Goal: Answer question/provide support: Share knowledge or assist other users

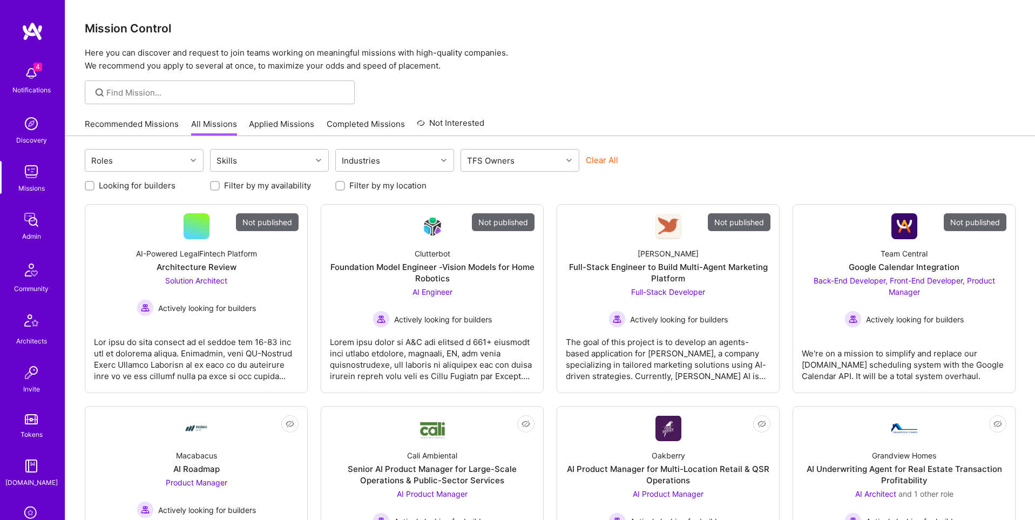
scroll to position [170, 0]
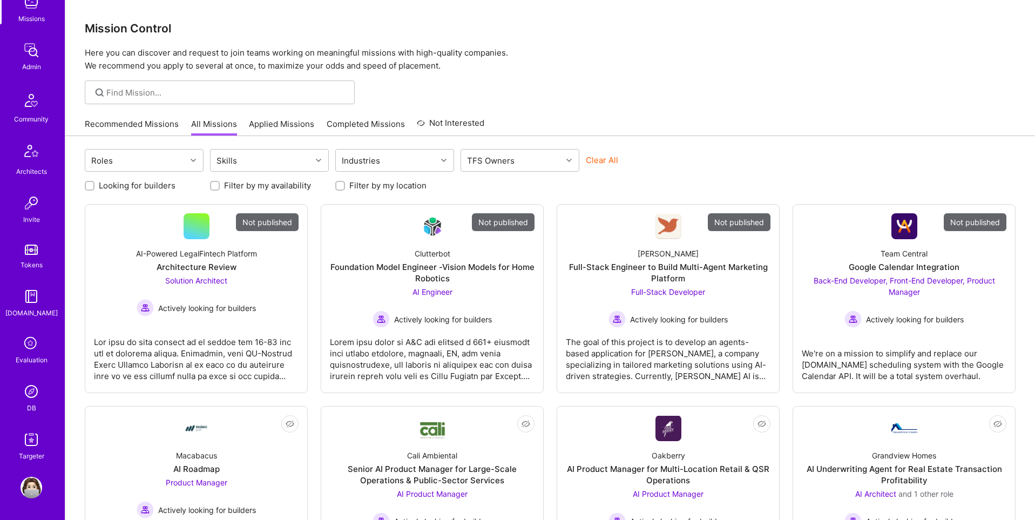
click at [32, 394] on img at bounding box center [32, 392] width 22 height 22
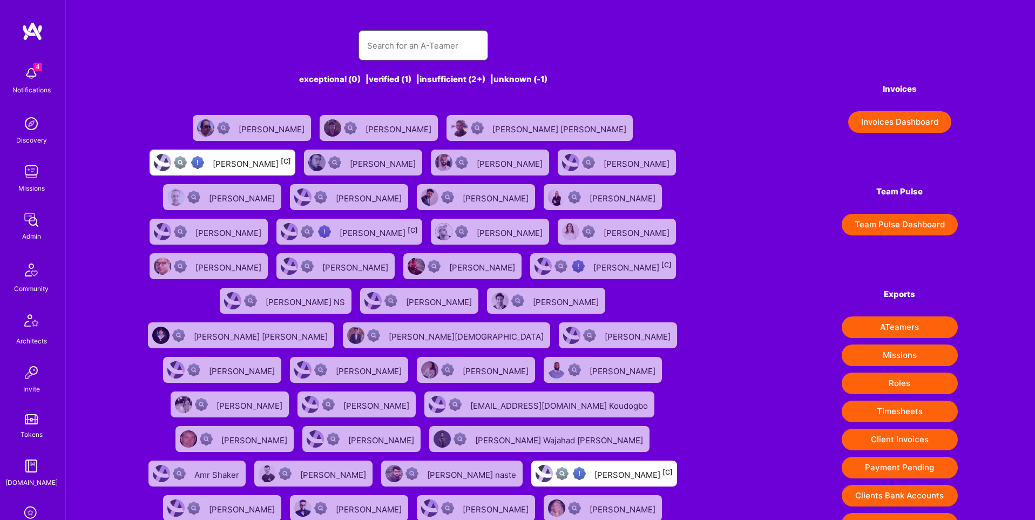
click at [397, 51] on input "text" at bounding box center [423, 46] width 112 height 28
paste input "[PERSON_NAME][EMAIL_ADDRESS][PERSON_NAME][DOMAIN_NAME]"
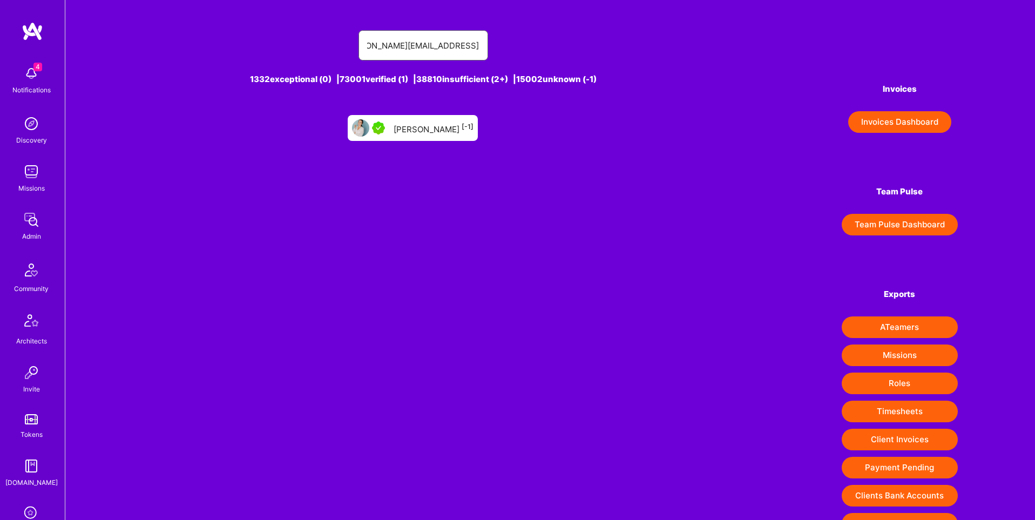
type input "[PERSON_NAME][EMAIL_ADDRESS][PERSON_NAME][DOMAIN_NAME]"
click at [455, 126] on div "[PERSON_NAME] [-1]" at bounding box center [434, 128] width 80 height 14
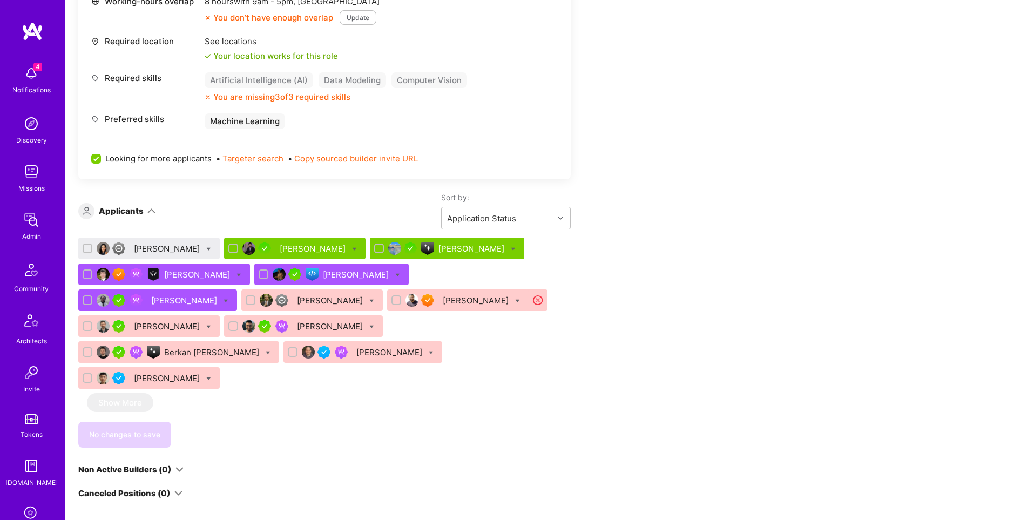
scroll to position [1608, 0]
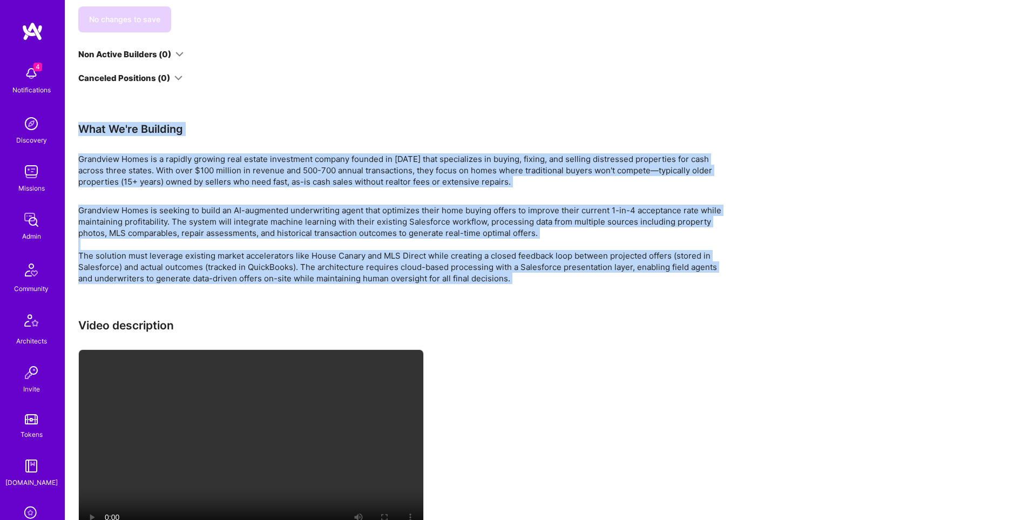
drag, startPoint x: 78, startPoint y: 75, endPoint x: 700, endPoint y: 238, distance: 642.9
copy div "What We're Building Grandview Homes is a rapidly growing real estate investment…"
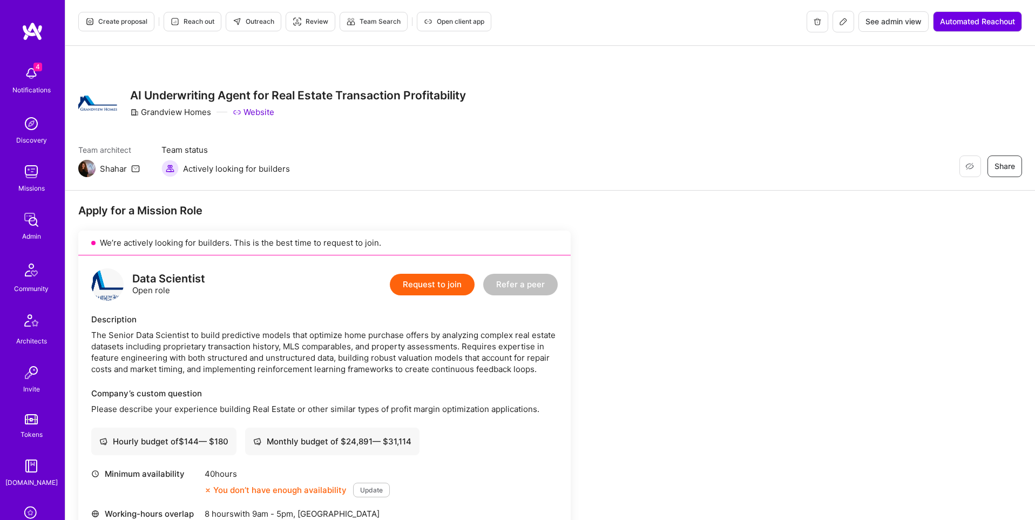
scroll to position [3, 0]
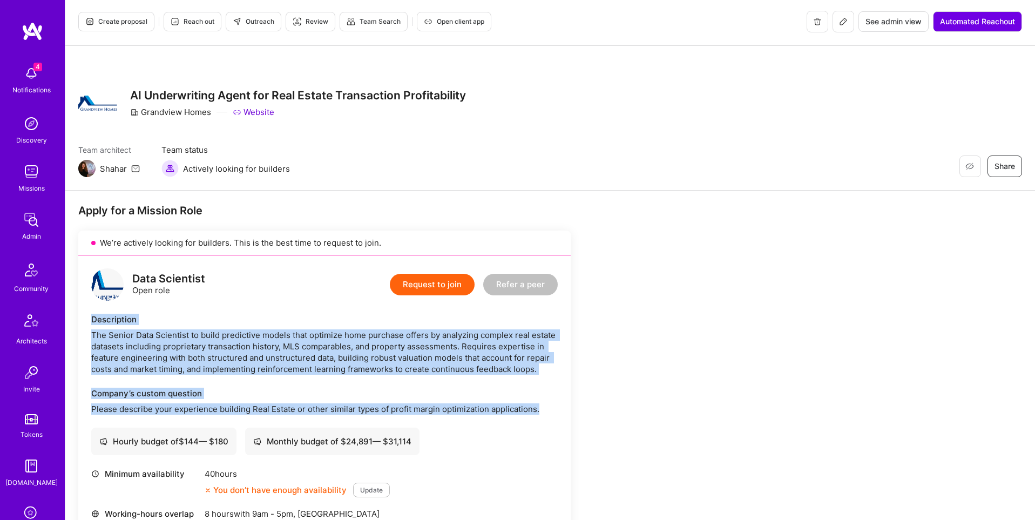
drag, startPoint x: 91, startPoint y: 317, endPoint x: 546, endPoint y: 406, distance: 464.4
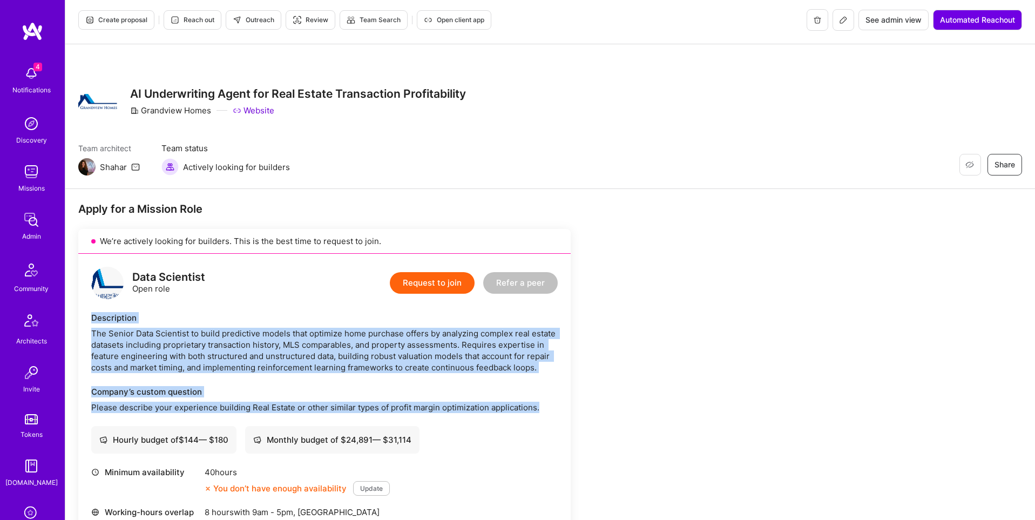
copy div "Description The Senior Data Scientist to build predictive models that optimize …"
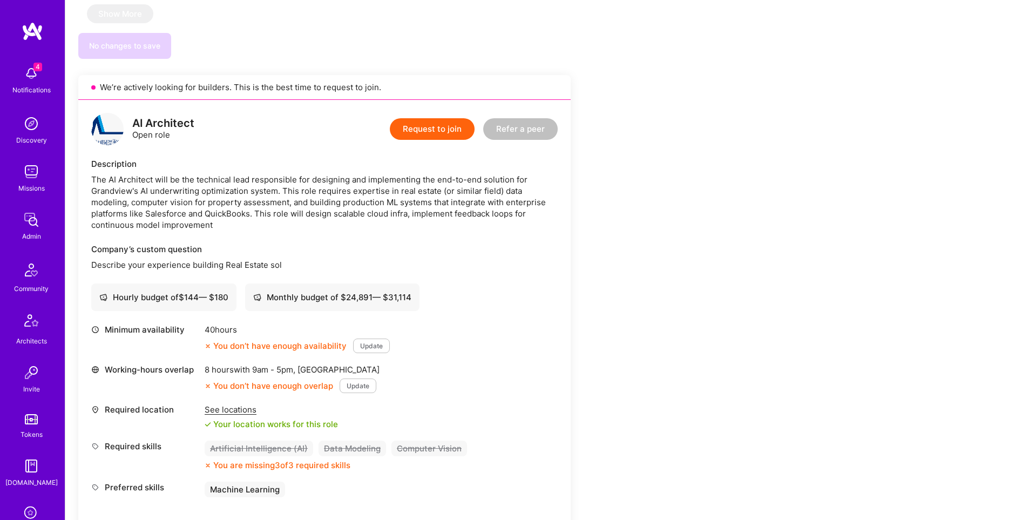
scroll to position [830, 0]
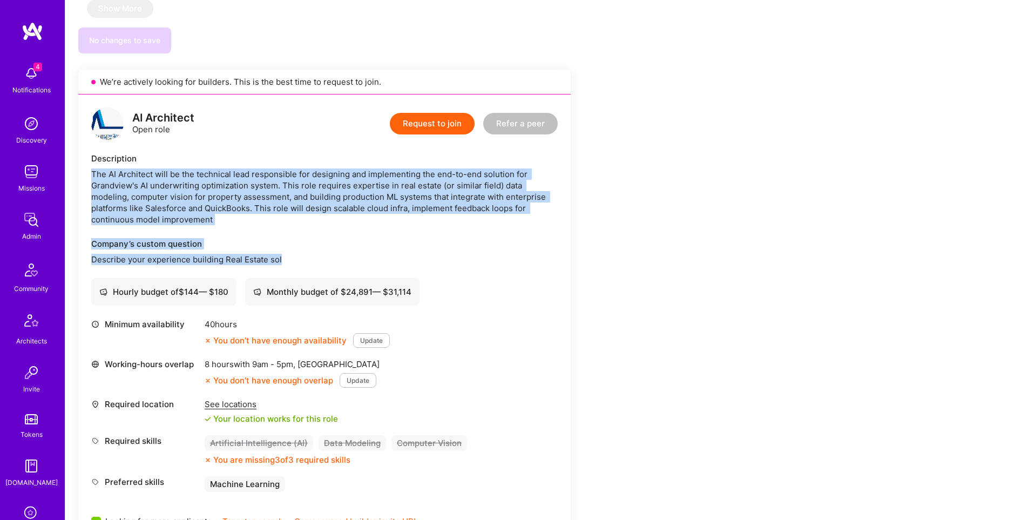
drag, startPoint x: 93, startPoint y: 146, endPoint x: 294, endPoint y: 230, distance: 218.1
click at [294, 230] on div "AI Architect Open role Request to join Refer a peer Description The AI Architec…" at bounding box center [324, 318] width 492 height 448
copy div "The AI Architect will be the technical lead responsible for designing and imple…"
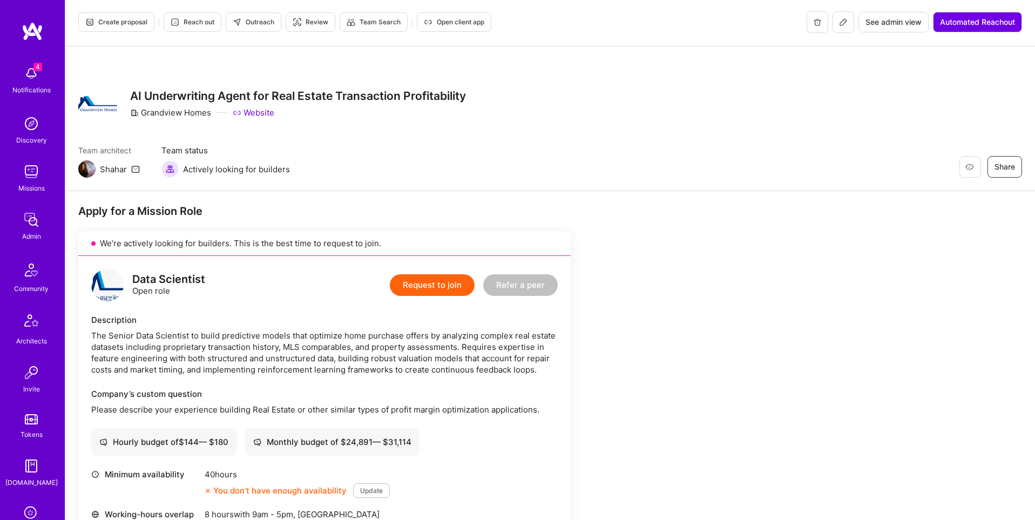
scroll to position [0, 0]
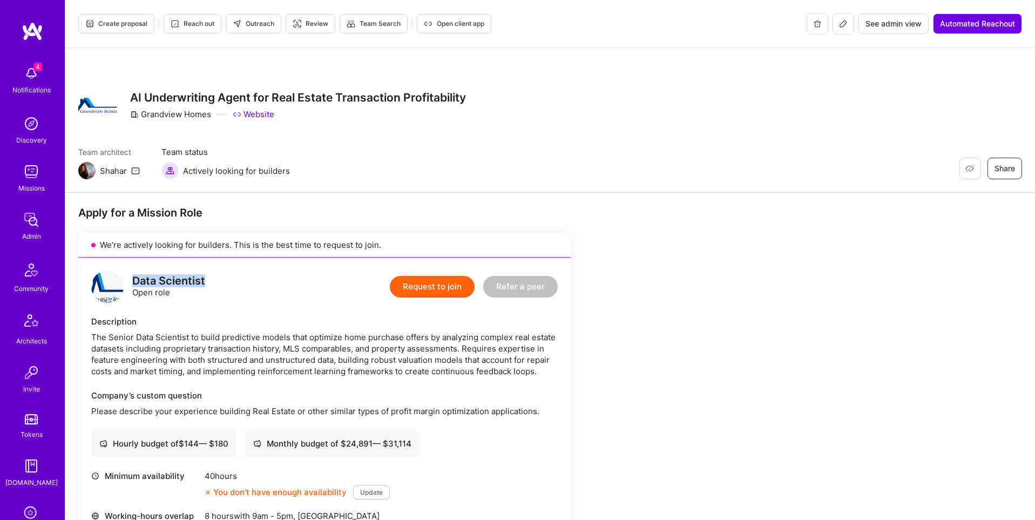
drag, startPoint x: 134, startPoint y: 281, endPoint x: 211, endPoint y: 281, distance: 76.1
click at [211, 281] on div "Data Scientist Open role Request to join Refer a peer" at bounding box center [324, 286] width 466 height 32
copy div "Data Scientist"
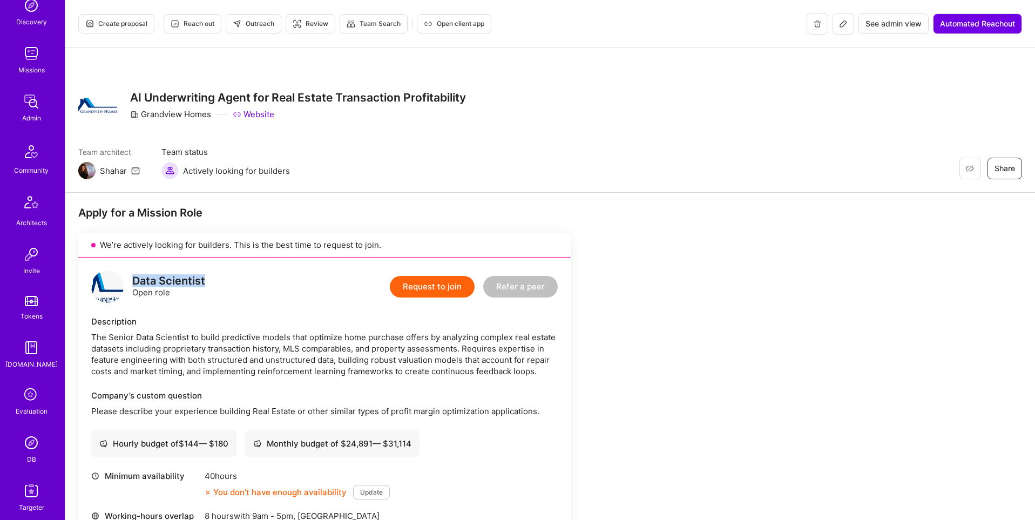
scroll to position [170, 0]
click at [34, 403] on div "DB" at bounding box center [31, 407] width 9 height 11
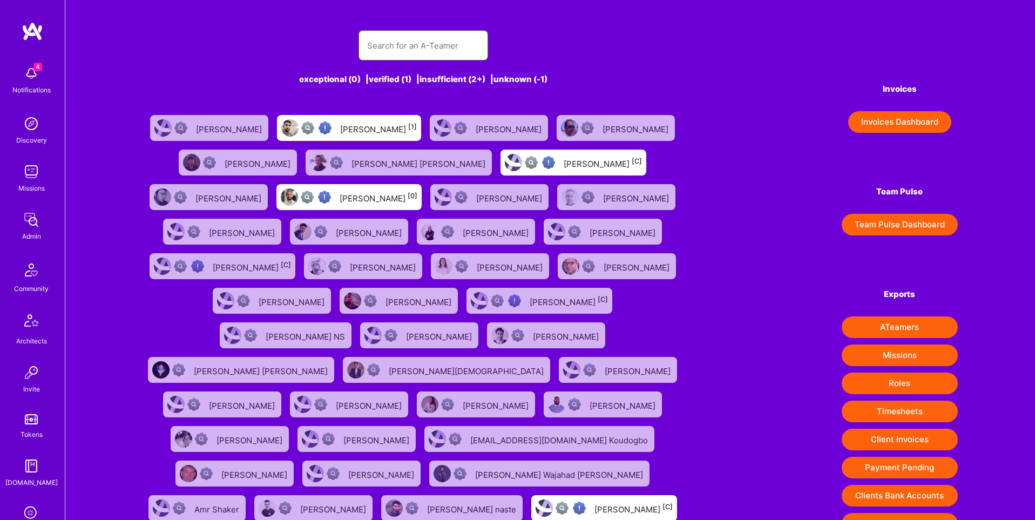
click at [391, 55] on input "text" at bounding box center [423, 46] width 112 height 28
paste input "simonrehel@altissimo-solutions.com"
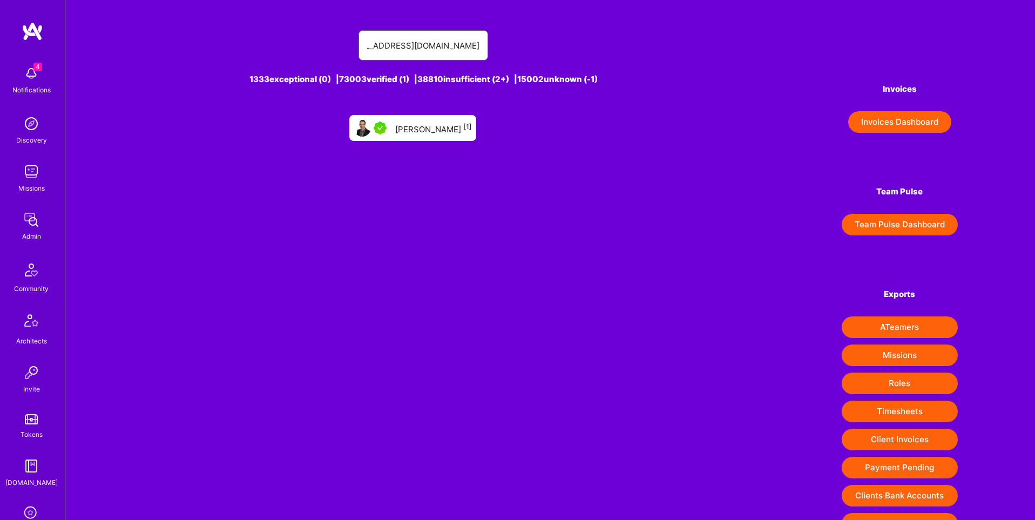
type input "simonrehel@altissimo-solutions.com"
click at [411, 125] on div "Simon Rehel [1]" at bounding box center [433, 128] width 77 height 14
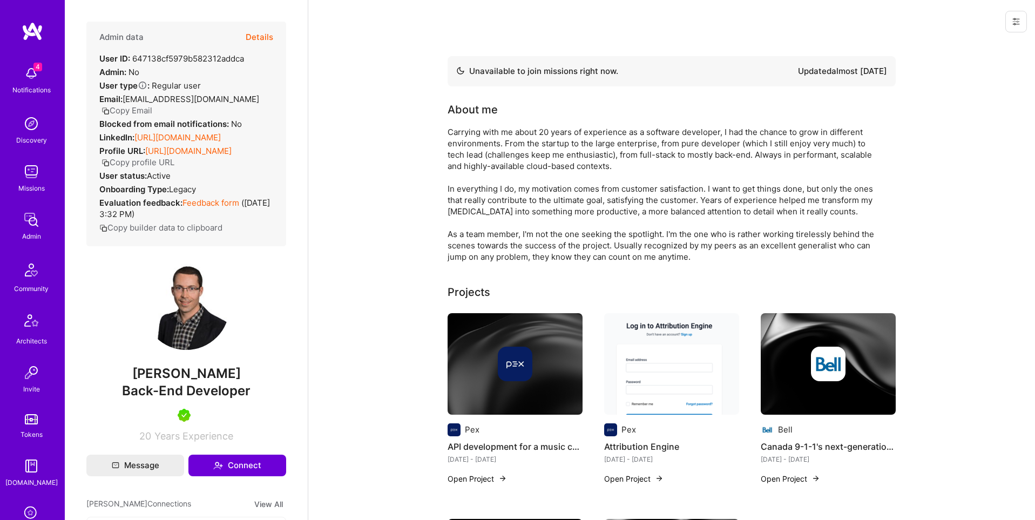
scroll to position [170, 0]
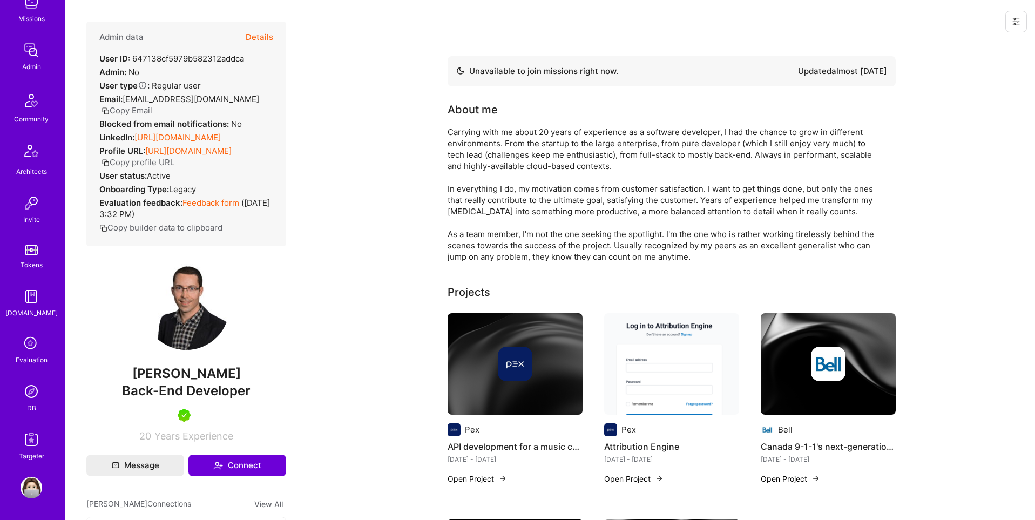
click at [34, 389] on img at bounding box center [32, 392] width 22 height 22
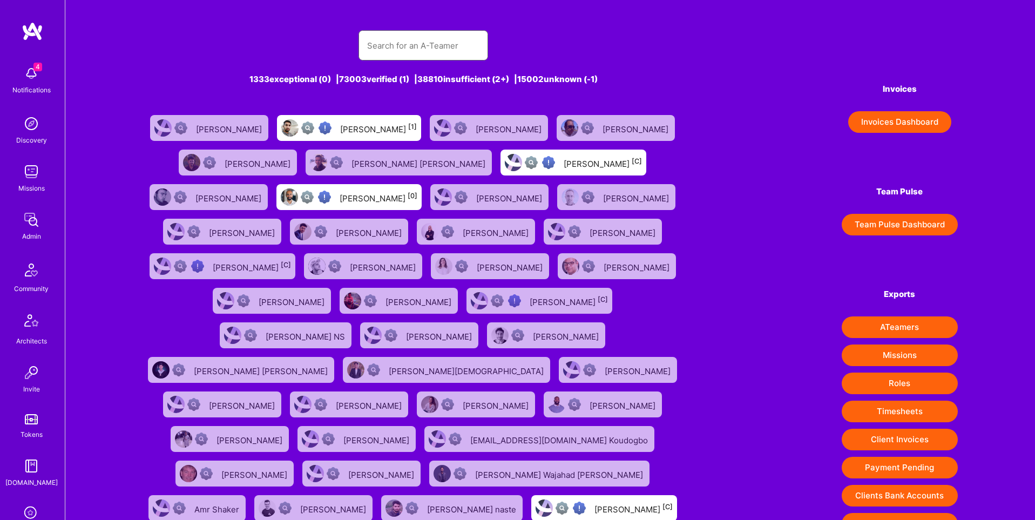
click at [412, 39] on input "text" at bounding box center [423, 46] width 112 height 28
paste input "mihai.chiorean89@gmail.com"
type input "mihai.chiorean89@gmail.com"
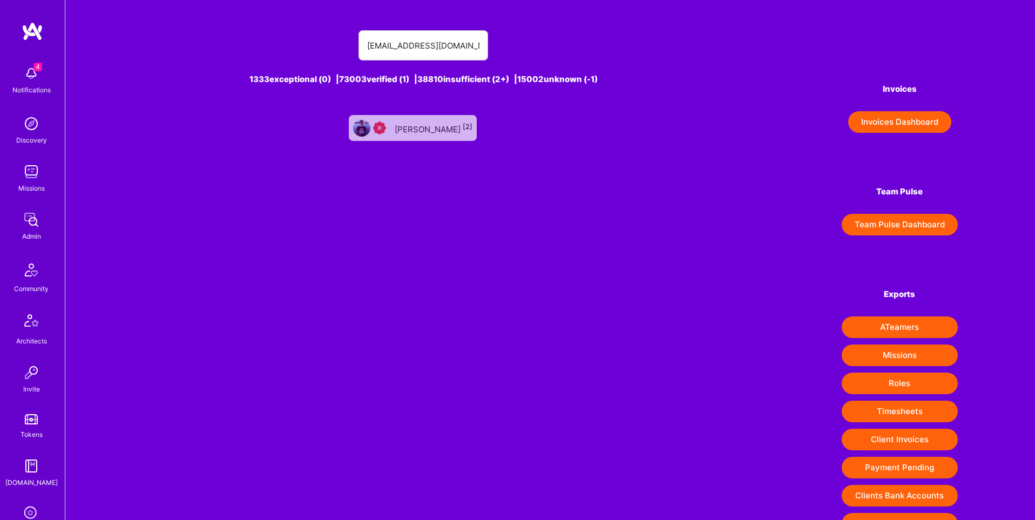
click at [432, 132] on div "Chiorean Mihai [2]" at bounding box center [434, 128] width 78 height 14
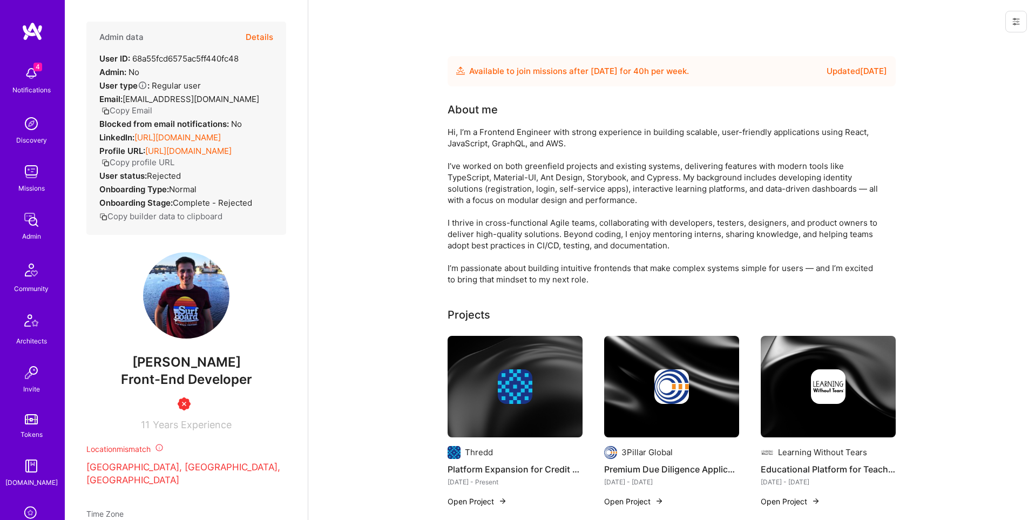
scroll to position [3, 0]
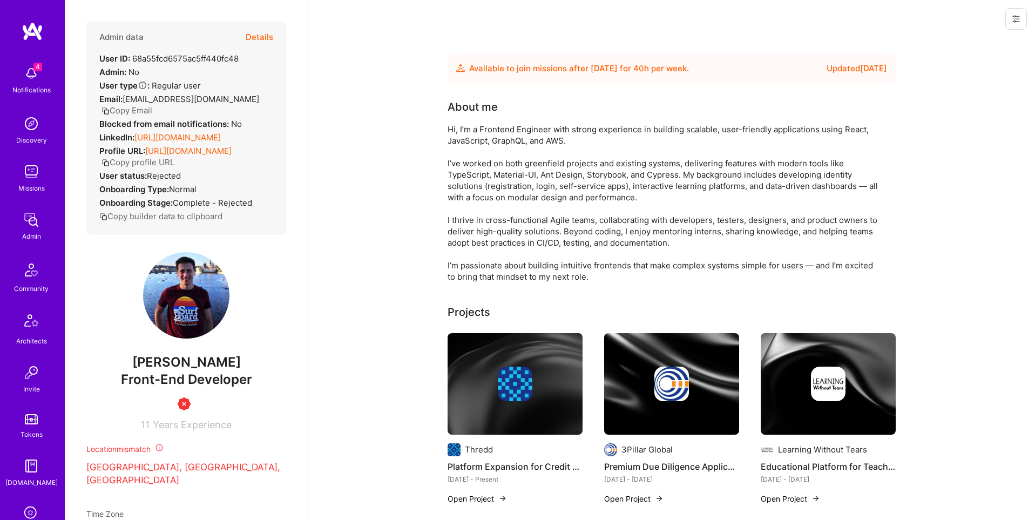
click at [1020, 26] on button at bounding box center [1016, 19] width 22 height 22
click at [995, 66] on button "Delete User" at bounding box center [977, 71] width 100 height 28
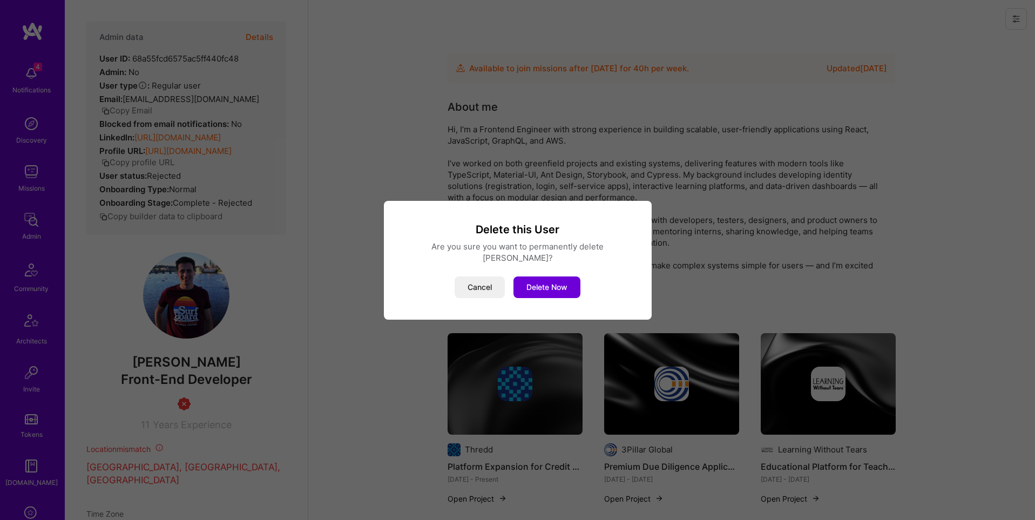
click at [557, 279] on button "Delete Now" at bounding box center [546, 287] width 67 height 22
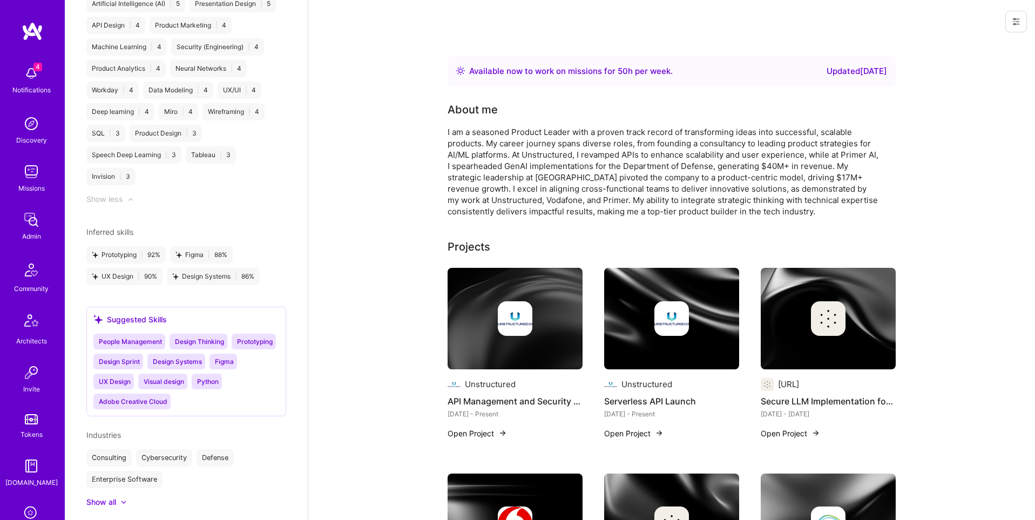
scroll to position [1187, 0]
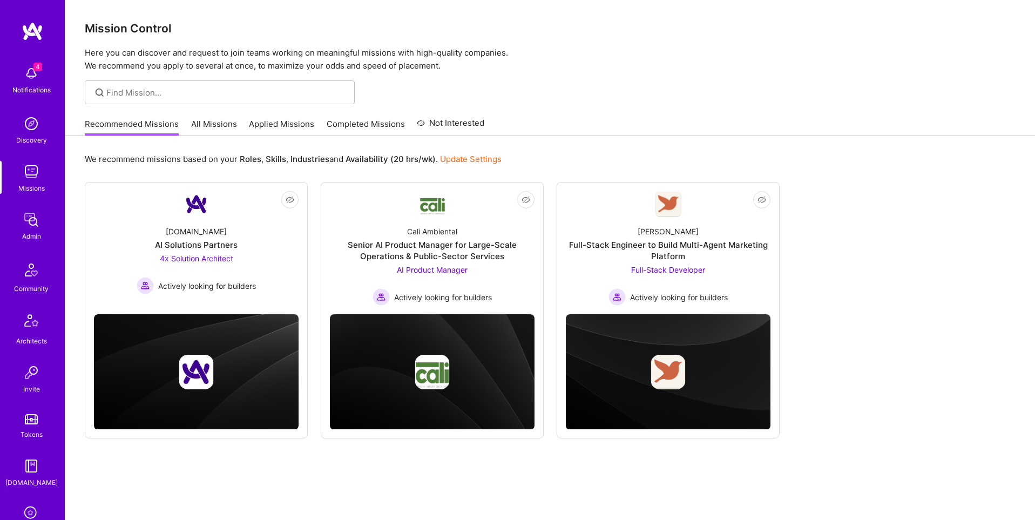
scroll to position [170, 0]
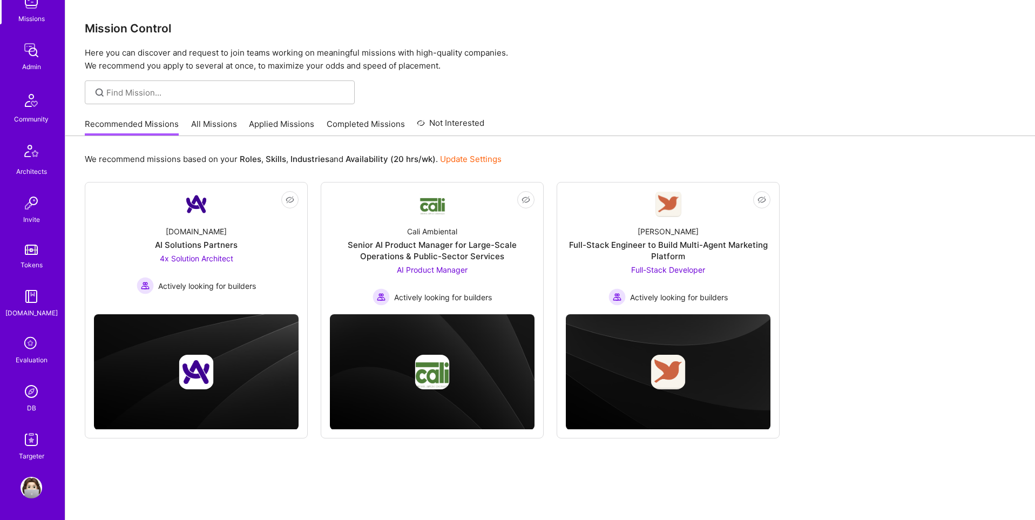
click at [30, 391] on img at bounding box center [32, 392] width 22 height 22
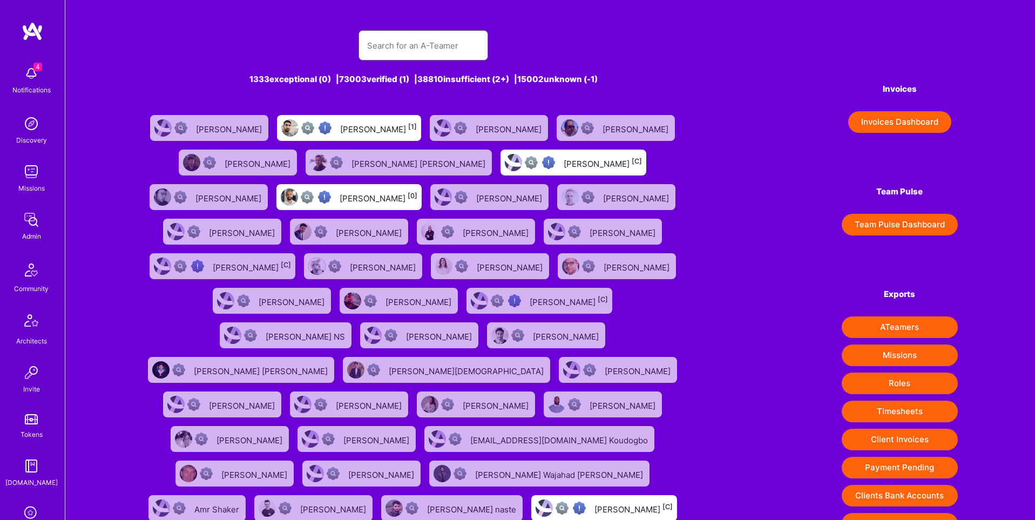
click at [448, 44] on input "text" at bounding box center [423, 46] width 112 height 28
paste input "dmitry@hazelops.com"
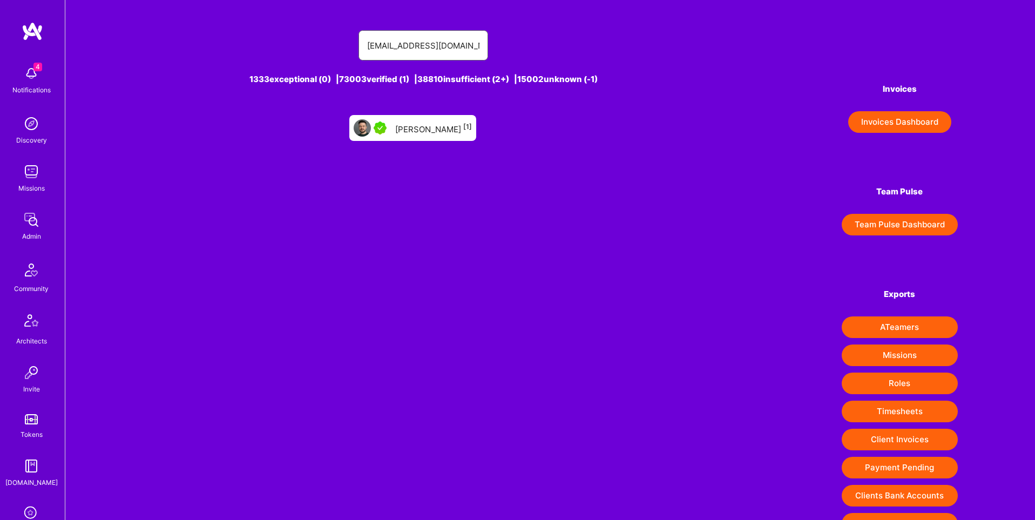
type input "dmitry@hazelops.com"
click at [428, 128] on div "Dmitry Kireev [1]" at bounding box center [433, 128] width 77 height 14
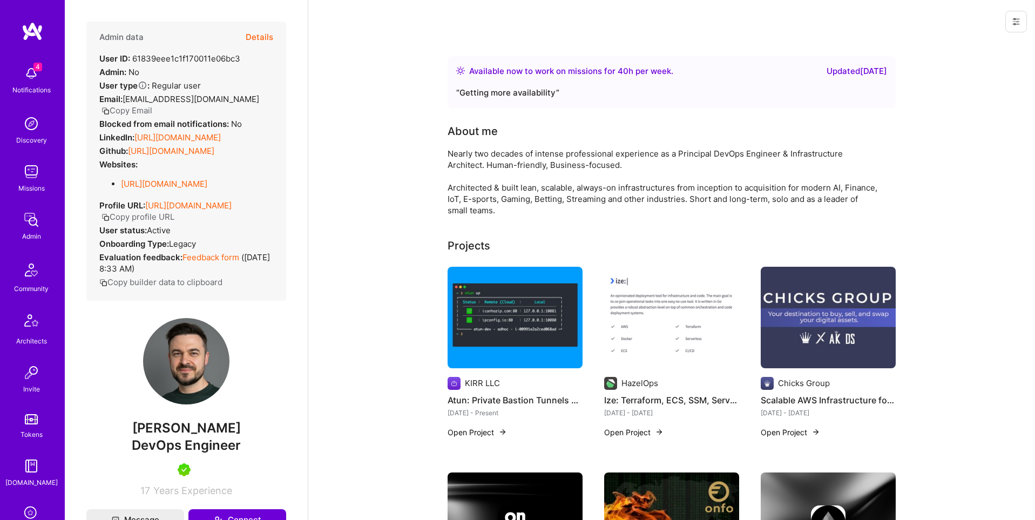
click at [261, 37] on button "Details" at bounding box center [260, 37] width 28 height 31
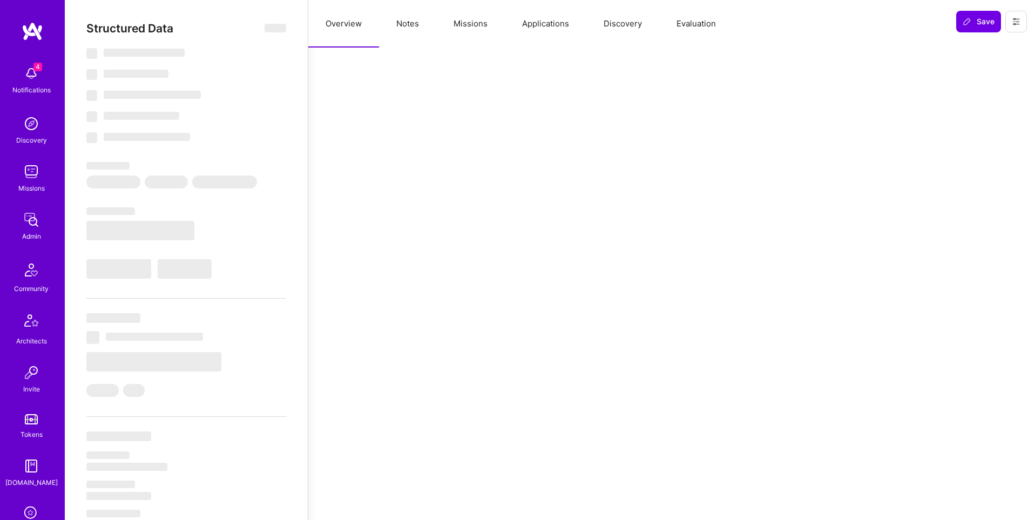
select select "Right Now"
select select "5"
select select "7"
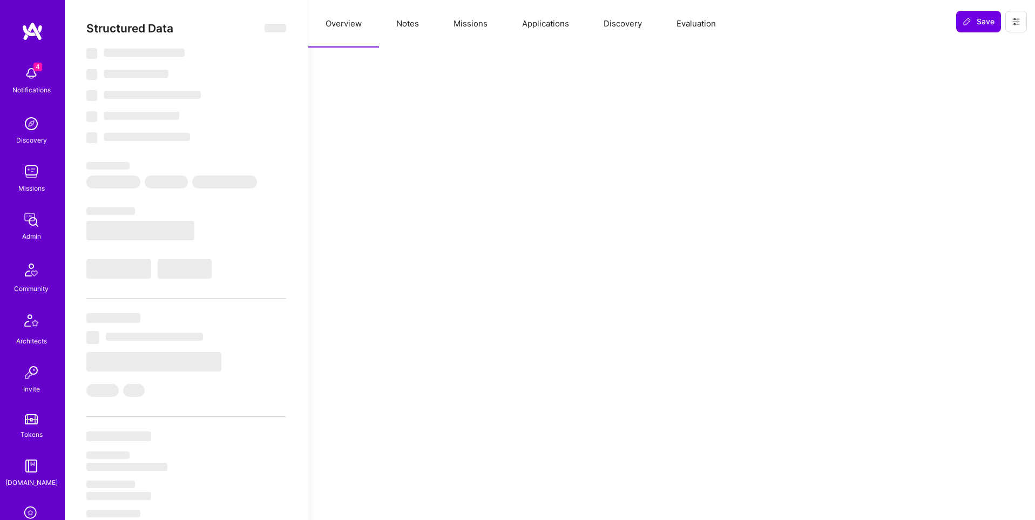
select select "US"
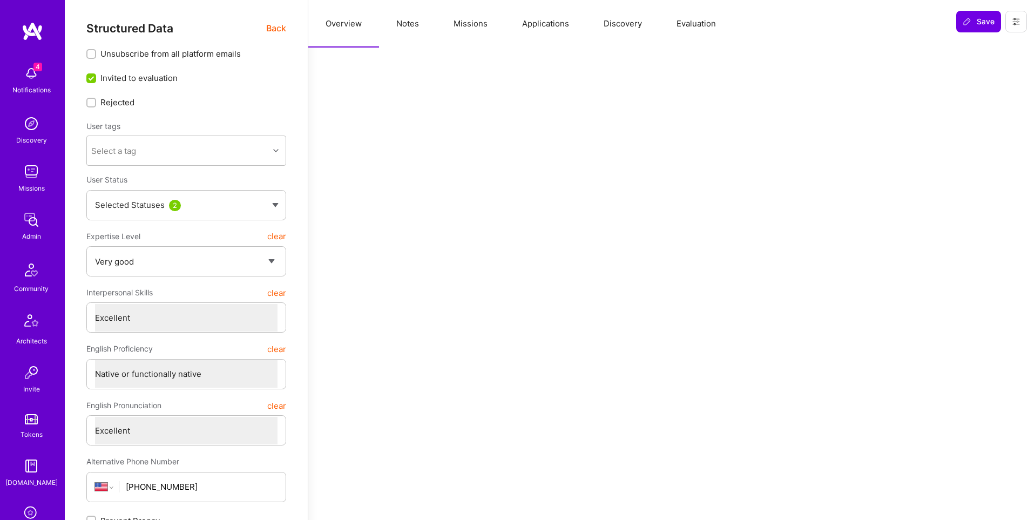
click at [459, 29] on button "Missions" at bounding box center [470, 24] width 69 height 48
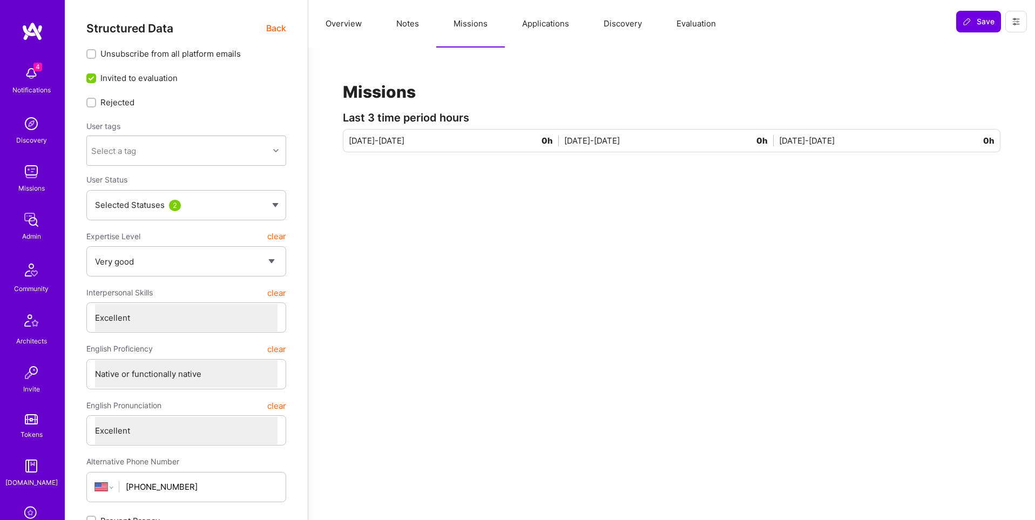
click at [553, 29] on button "Applications" at bounding box center [546, 24] width 82 height 48
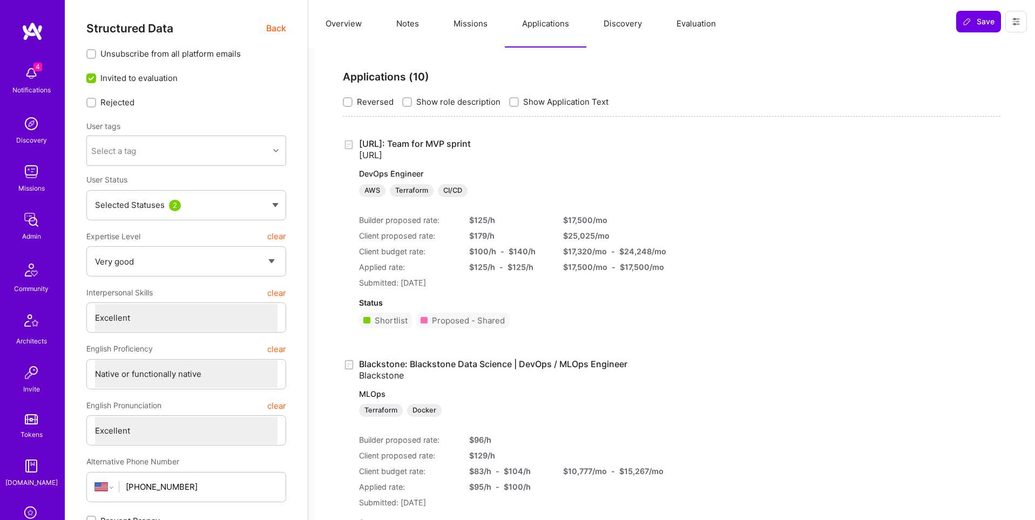
click at [418, 141] on link "Ecue.ai: Team for MVP sprint Ecue.ai DevOps Engineer AWS Terraform CI/CD" at bounding box center [501, 167] width 285 height 59
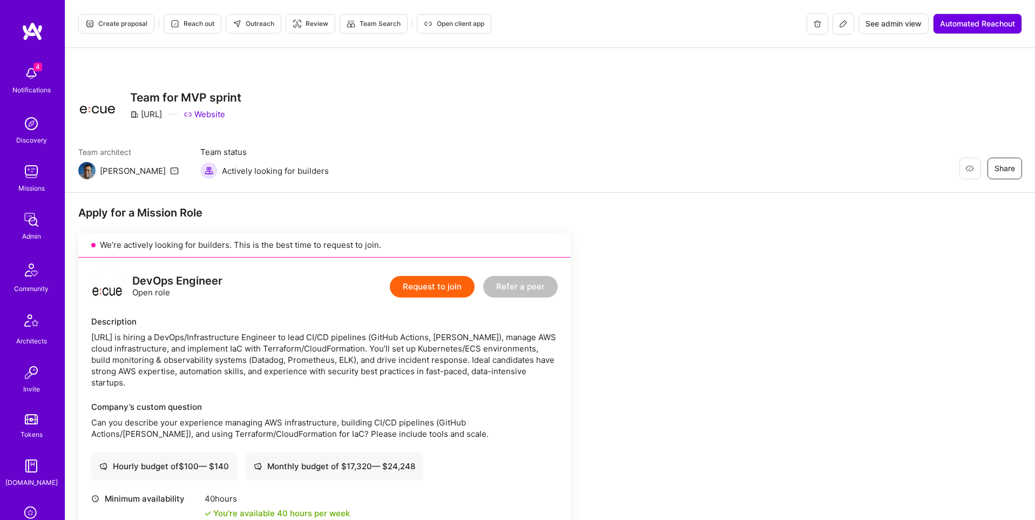
click at [115, 26] on span "Create proposal" at bounding box center [116, 24] width 62 height 10
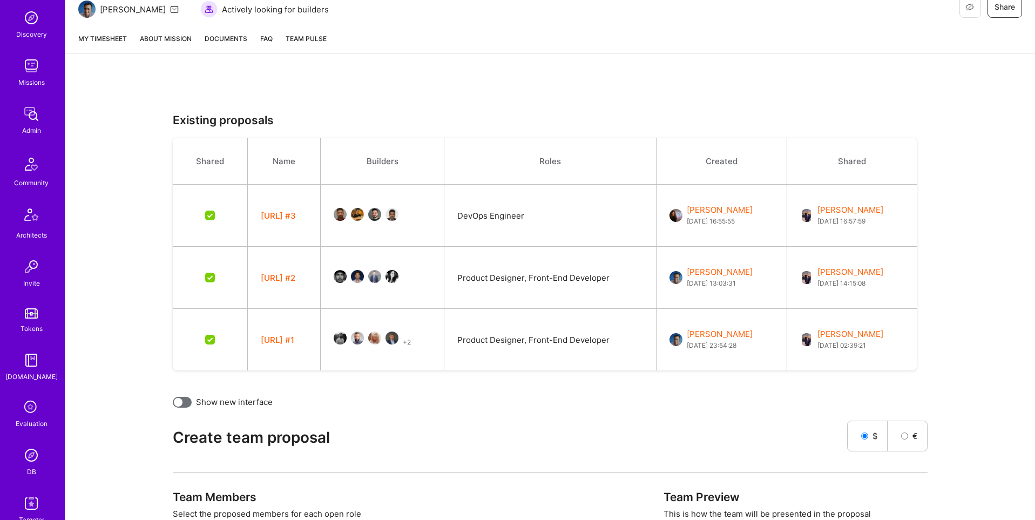
scroll to position [170, 0]
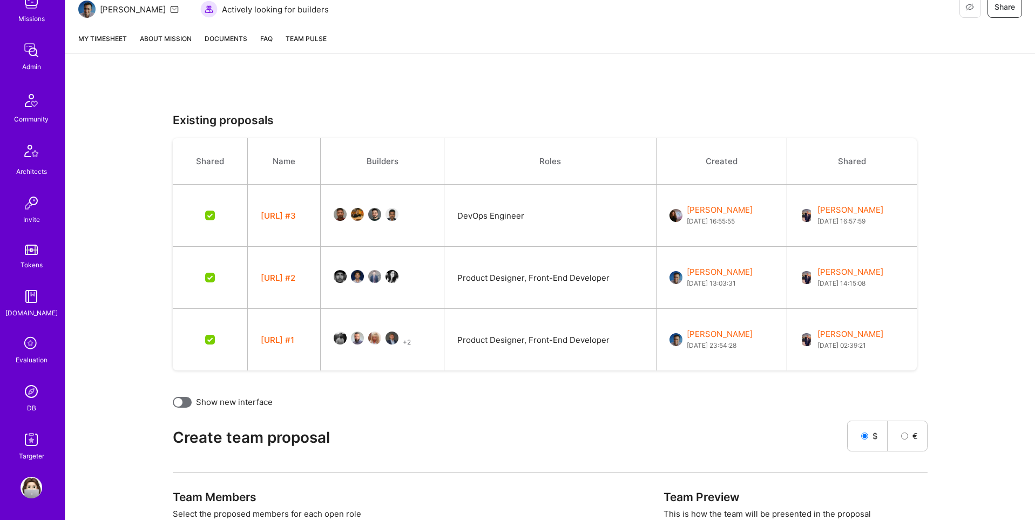
click at [29, 384] on img at bounding box center [32, 392] width 22 height 22
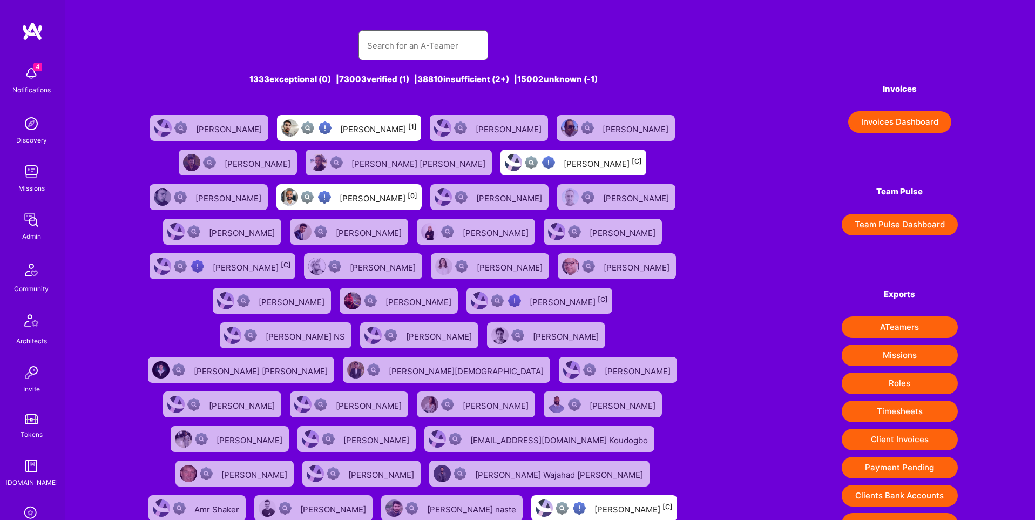
click at [415, 48] on input "text" at bounding box center [423, 46] width 112 height 28
paste input "shuschner@gmail.com"
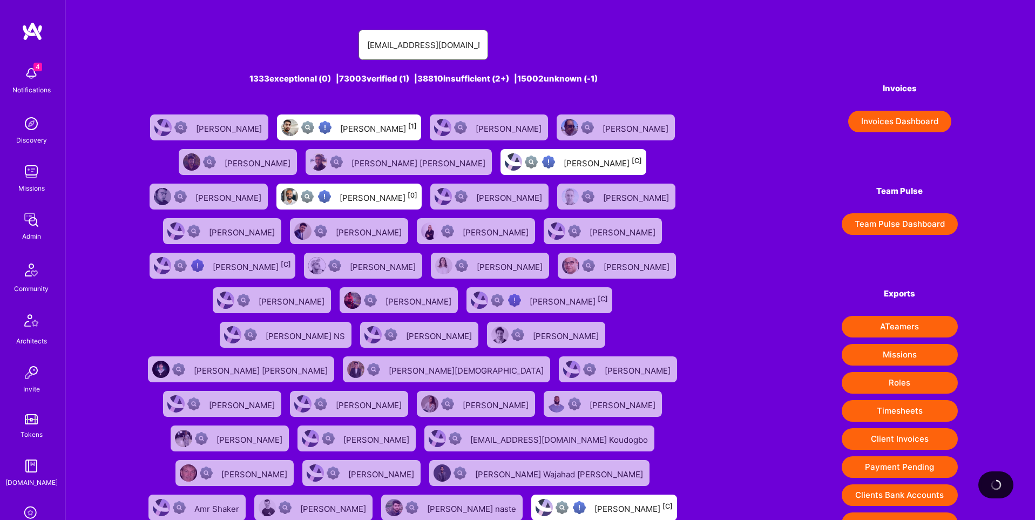
type input "shuschner@gmail.com"
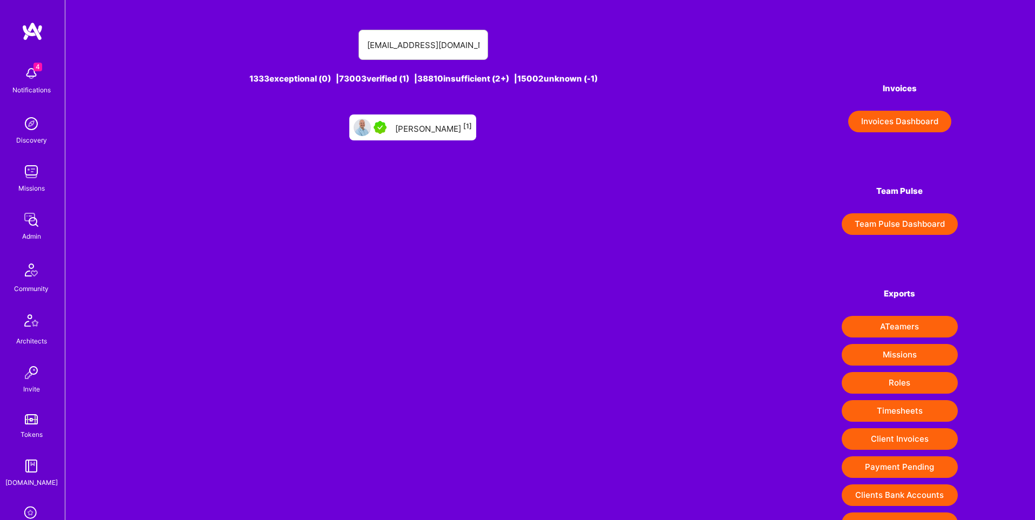
click at [438, 125] on div "Sebastian Huschner [1]" at bounding box center [433, 127] width 77 height 14
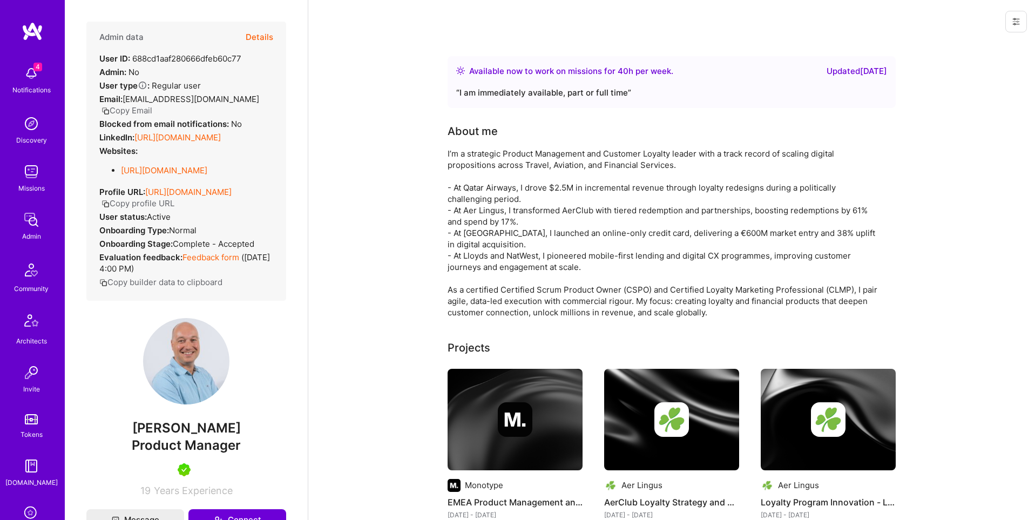
click at [261, 32] on button "Details" at bounding box center [260, 37] width 28 height 31
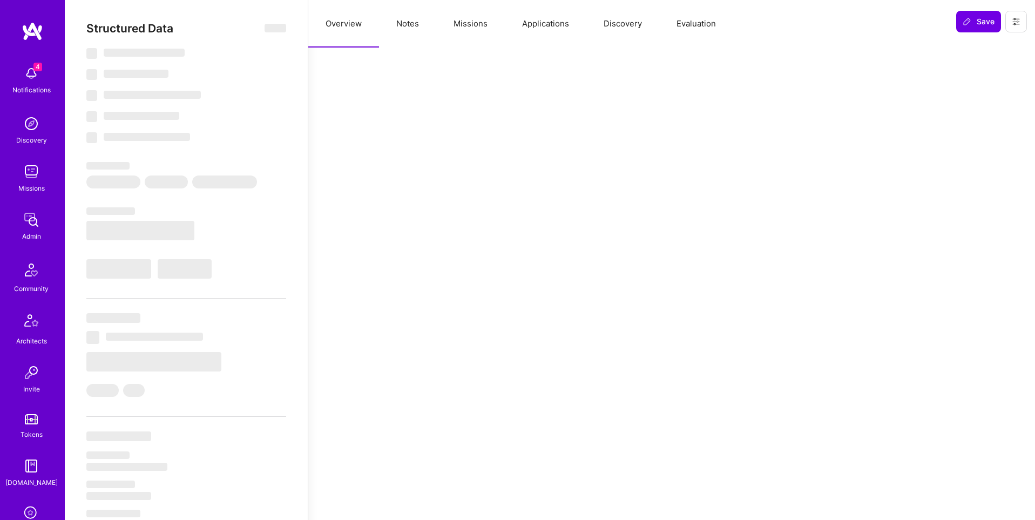
click at [574, 21] on button "Applications" at bounding box center [546, 24] width 82 height 48
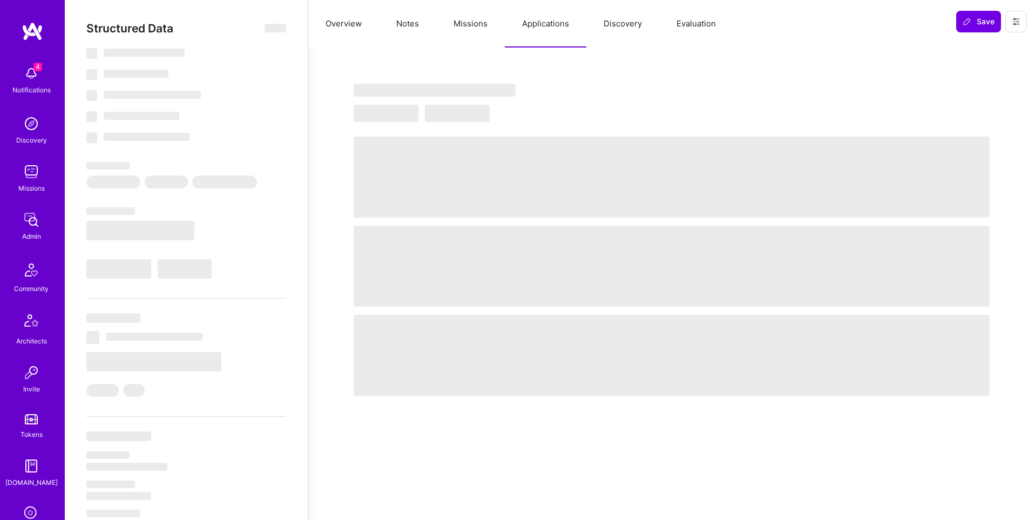
type textarea "x"
select select "Right Now"
select select "5"
select select "7"
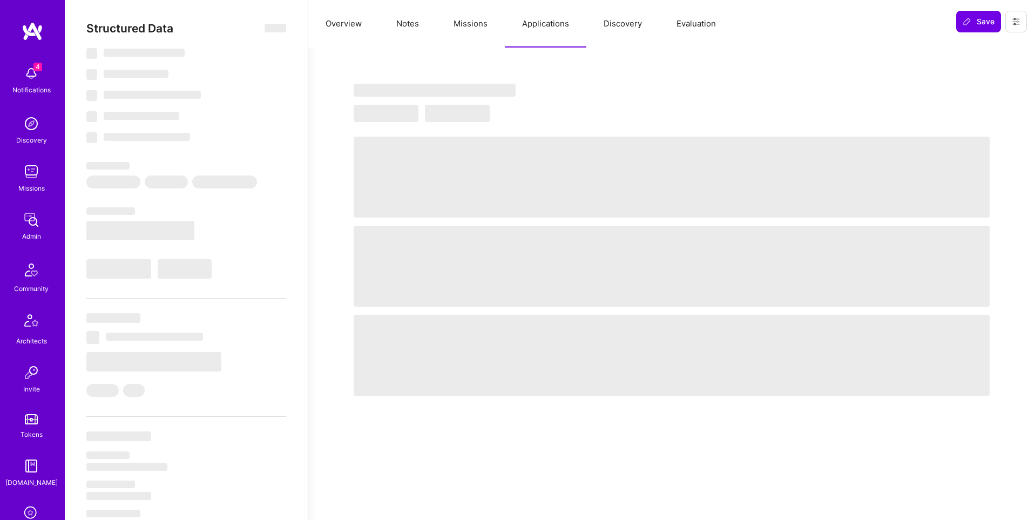
select select "7"
select select "GB"
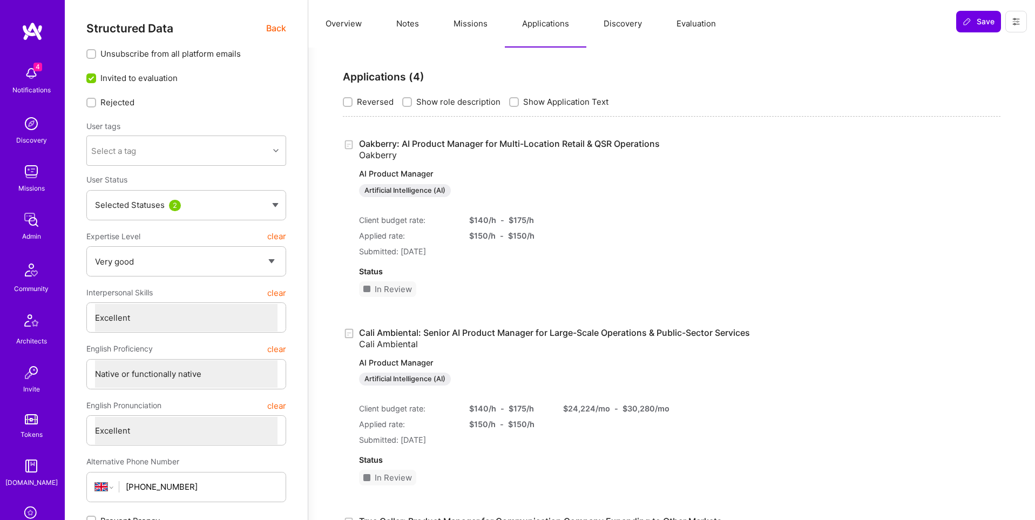
click at [698, 22] on button "Evaluation" at bounding box center [696, 24] width 74 height 48
